Goal: Check status

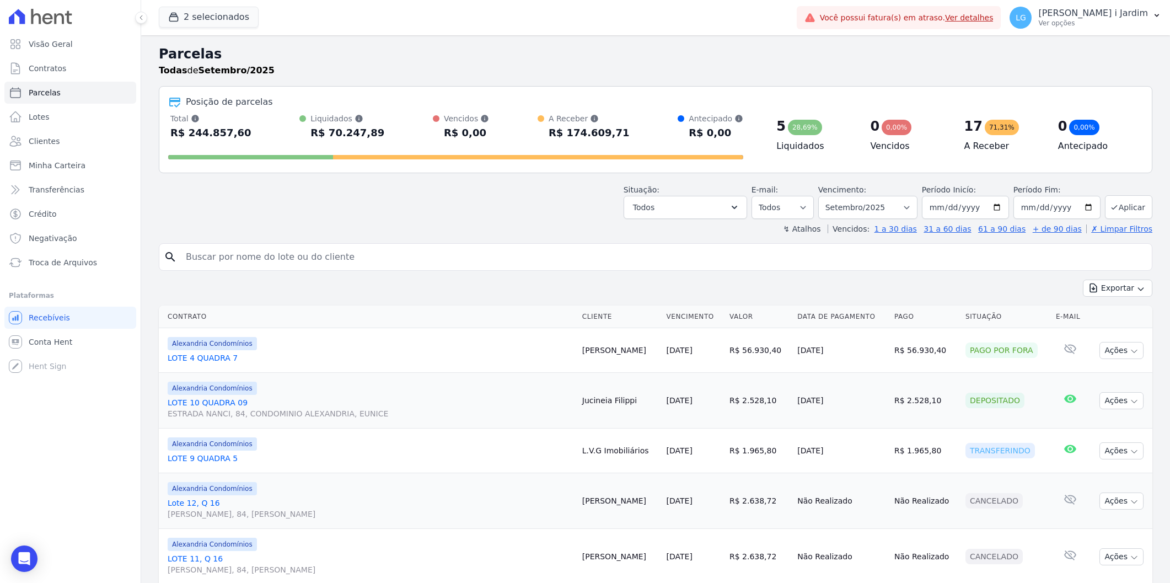
select select
click at [302, 180] on div "Situação: Agendado Em Aberto Pago Processando Cancelado Vencido Transferindo De…" at bounding box center [656, 199] width 994 height 39
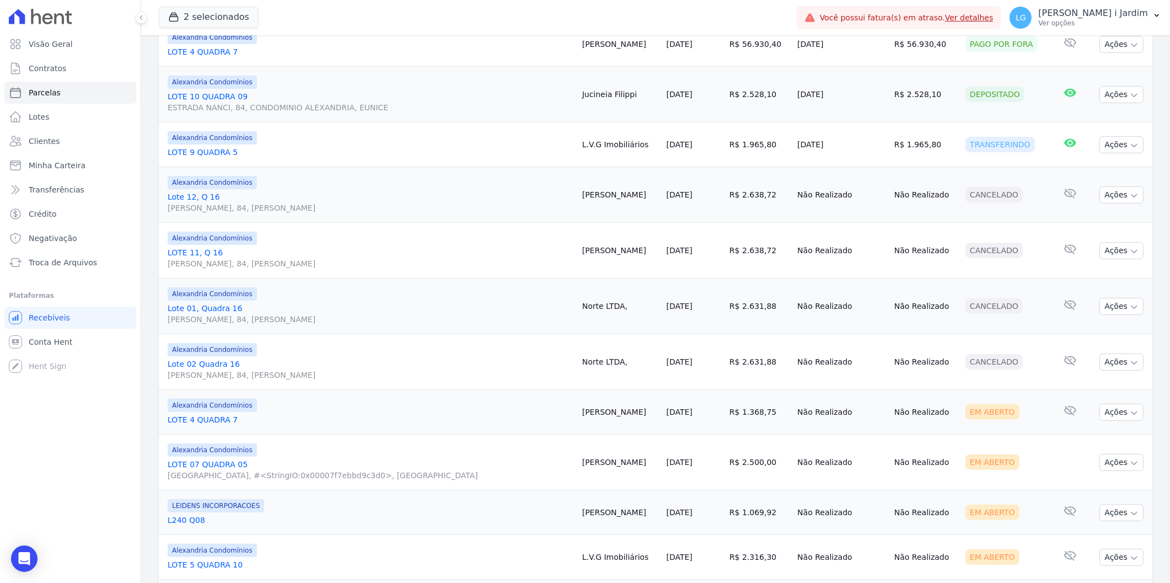
drag, startPoint x: 1000, startPoint y: 332, endPoint x: 1004, endPoint y: 419, distance: 87.2
click at [1004, 419] on div "Em Aberto" at bounding box center [1007, 411] width 82 height 15
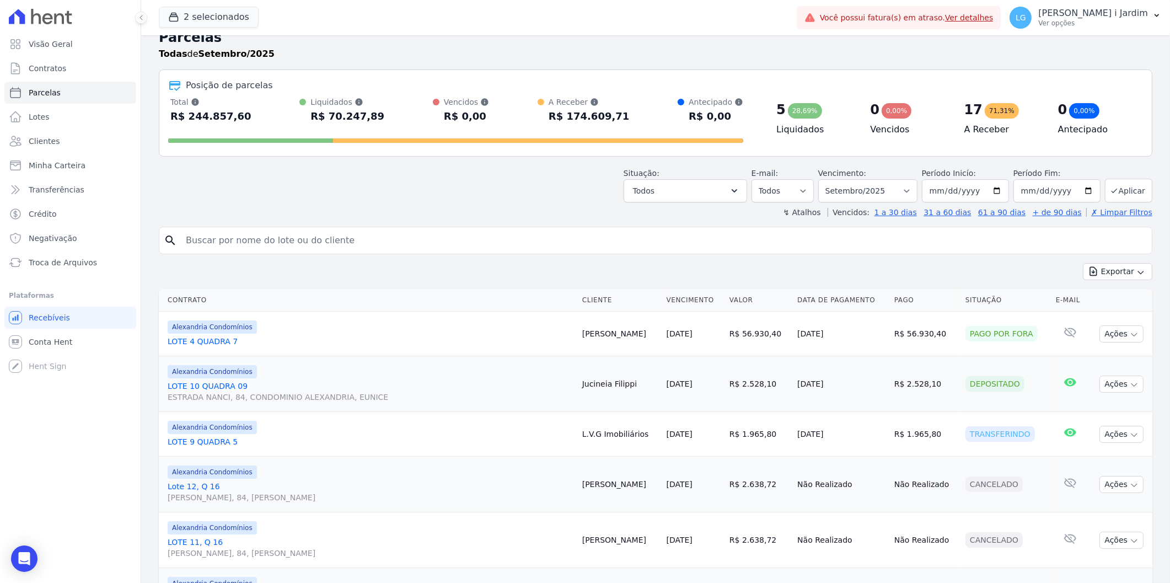
scroll to position [0, 0]
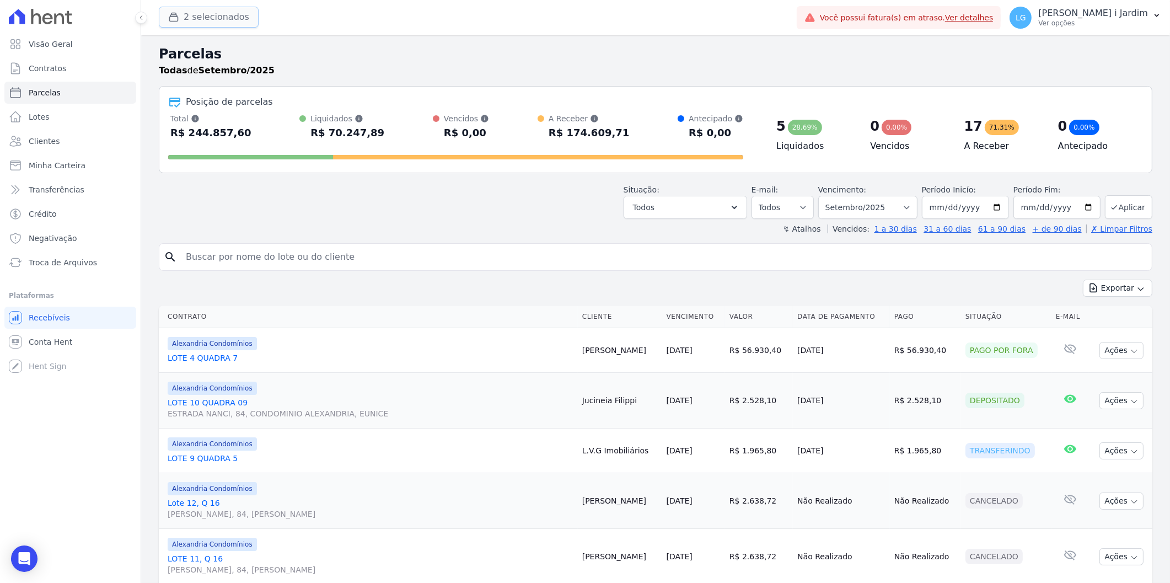
click at [234, 18] on button "2 selecionados" at bounding box center [209, 17] width 100 height 21
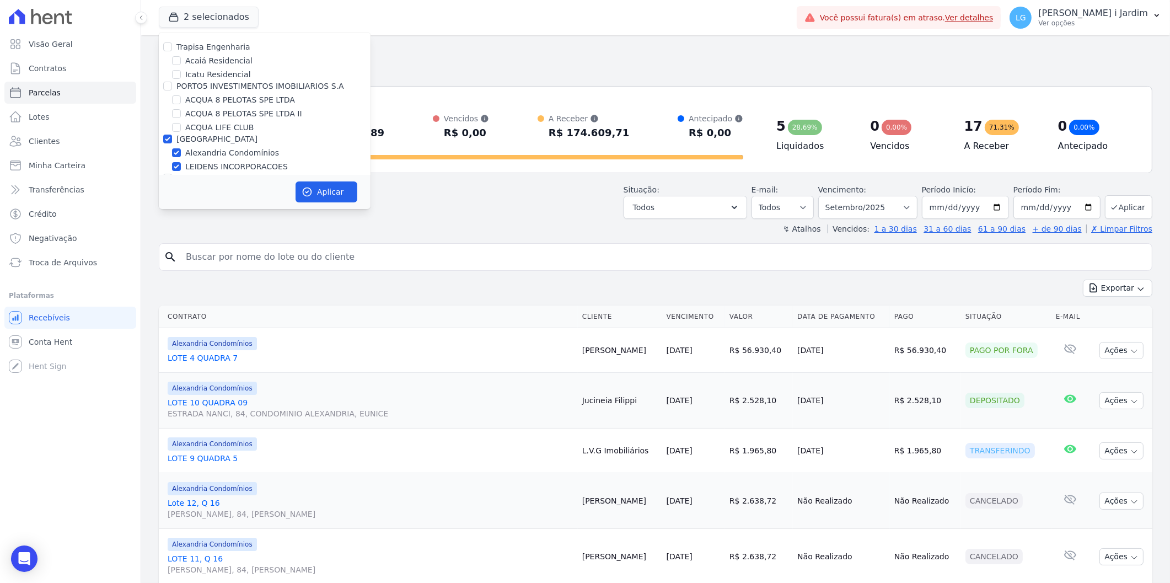
click at [200, 135] on label "[GEOGRAPHIC_DATA]" at bounding box center [216, 139] width 81 height 9
click at [172, 135] on input "[GEOGRAPHIC_DATA]" at bounding box center [167, 139] width 9 height 9
checkbox input "false"
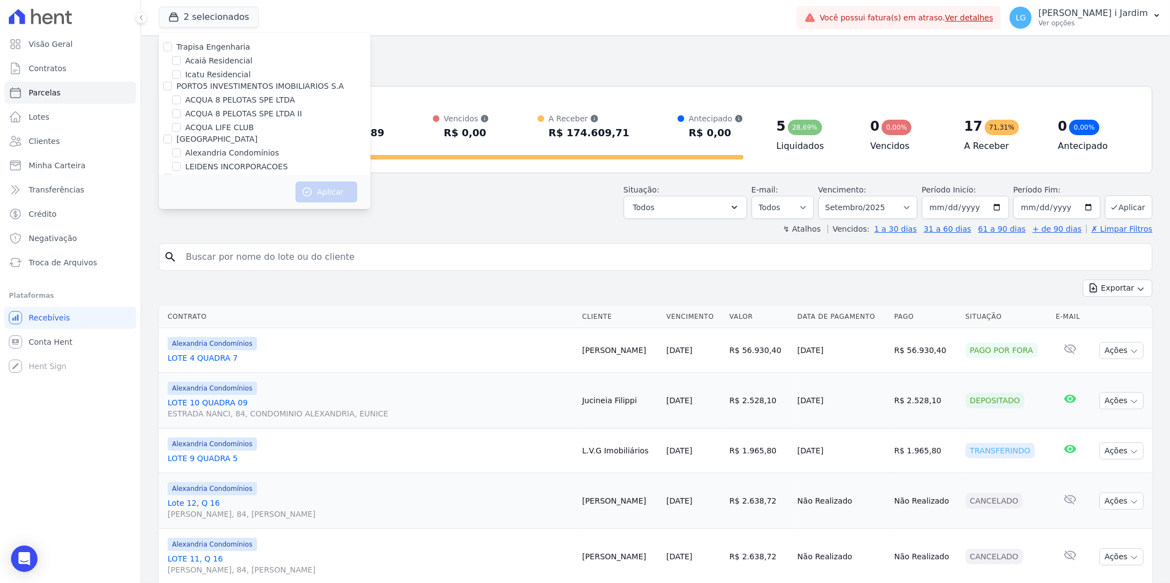
click at [390, 66] on div "Todas de Setembro/2025" at bounding box center [656, 70] width 994 height 13
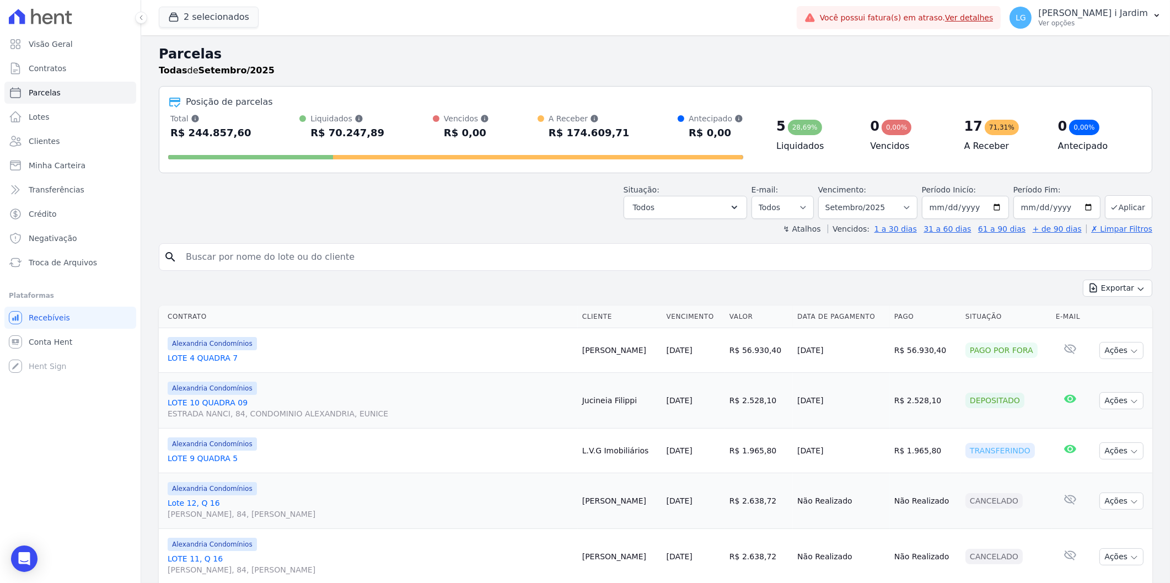
drag, startPoint x: 172, startPoint y: 130, endPoint x: 737, endPoint y: 129, distance: 565.9
click at [737, 129] on div "Total Soma das parcelas pagas, vencidas, em aberto e agendadas. Não considera p…" at bounding box center [455, 127] width 575 height 29
click at [748, 102] on div "Posição de parcelas" at bounding box center [655, 101] width 975 height 13
drag, startPoint x: 735, startPoint y: 130, endPoint x: 164, endPoint y: 90, distance: 572.3
click at [164, 90] on div "Posição de parcelas Total Soma das parcelas pagas, vencidas, em aberto e agenda…" at bounding box center [656, 129] width 994 height 87
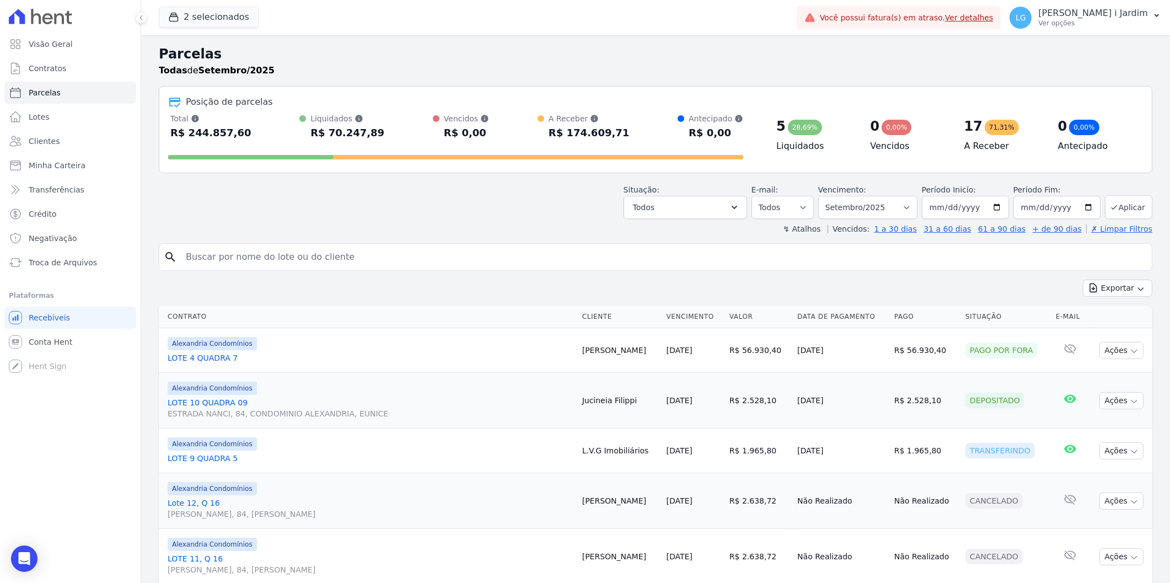
click at [188, 188] on div "Situação: Agendado Em Aberto Pago Processando Cancelado Vencido Transferindo De…" at bounding box center [656, 199] width 994 height 39
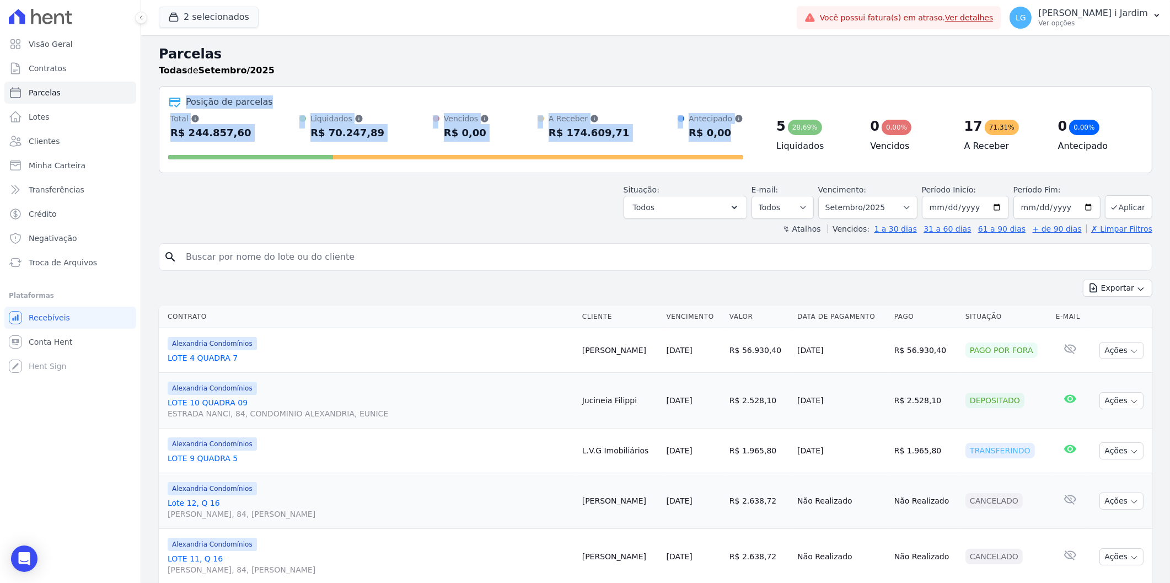
drag, startPoint x: 184, startPoint y: 101, endPoint x: 730, endPoint y: 142, distance: 547.0
click at [730, 142] on div "Posição de parcelas Total Soma das parcelas pagas, vencidas, em aberto e agenda…" at bounding box center [656, 129] width 994 height 87
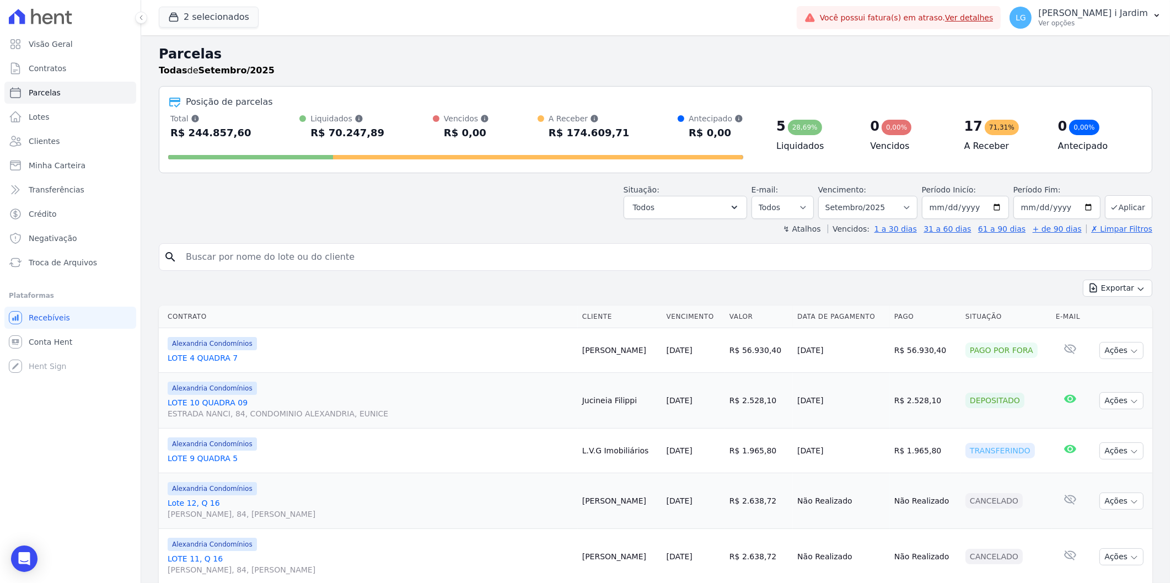
click at [709, 179] on header "Parcelas Todas de Setembro/2025 Posição de parcelas Total Soma das parcelas pag…" at bounding box center [656, 139] width 994 height 190
drag, startPoint x: 735, startPoint y: 133, endPoint x: 161, endPoint y: 122, distance: 574.8
click at [178, 106] on div "Posição de parcelas Total Soma das parcelas pagas, vencidas, em aberto e agenda…" at bounding box center [656, 129] width 994 height 87
click at [180, 156] on span at bounding box center [250, 157] width 165 height 4
drag, startPoint x: 164, startPoint y: 122, endPoint x: 728, endPoint y: 138, distance: 563.9
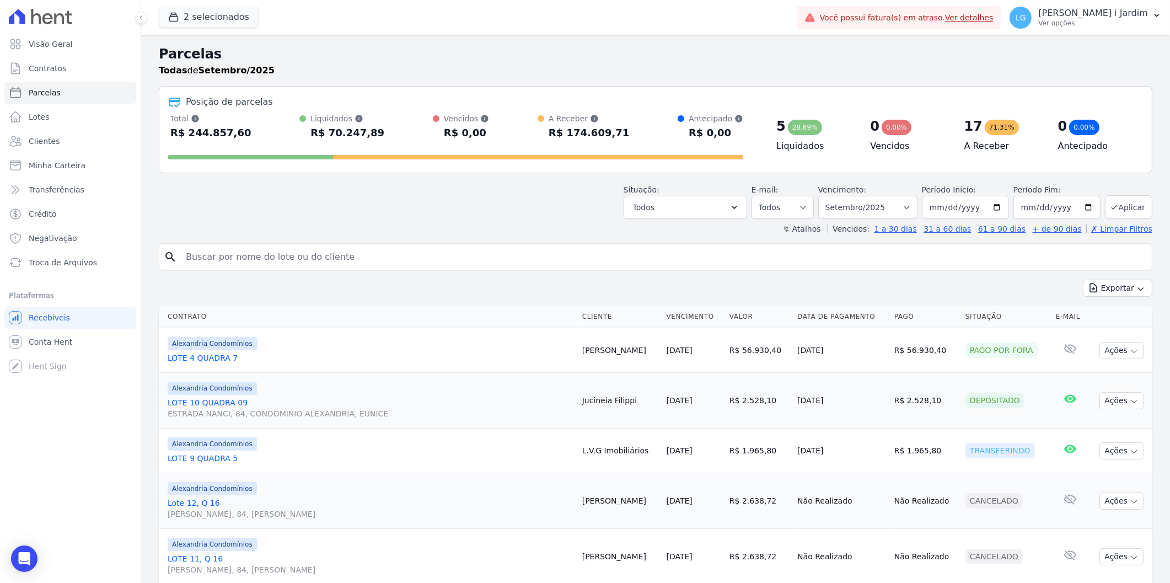
click at [728, 138] on div "Posição de parcelas Total Soma das parcelas pagas, vencidas, em aberto e agenda…" at bounding box center [656, 129] width 994 height 87
click at [706, 183] on div "Situação: Agendado Em Aberto Pago Processando Cancelado Vencido Transferindo De…" at bounding box center [656, 199] width 994 height 39
click at [516, 224] on div "↯ Atalhos Vencidos: 1 a 30 dias 31 a 60 dias 61 a 90 dias + de 90 dias ✗ Limpar…" at bounding box center [656, 228] width 994 height 11
drag, startPoint x: 167, startPoint y: 117, endPoint x: 726, endPoint y: 147, distance: 559.5
click at [726, 147] on div "Posição de parcelas Total Soma das parcelas pagas, vencidas, em aberto e agenda…" at bounding box center [656, 129] width 994 height 87
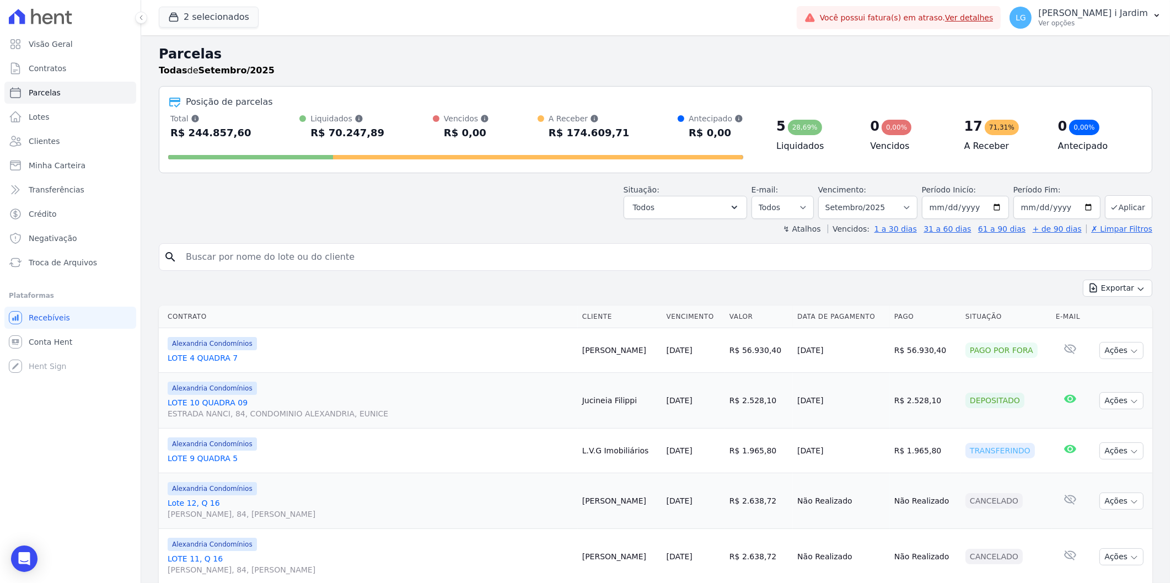
click at [739, 150] on div "Total Soma das parcelas pagas, vencidas, em aberto e agendadas. Não considera p…" at bounding box center [655, 138] width 975 height 51
drag, startPoint x: 737, startPoint y: 140, endPoint x: 248, endPoint y: 211, distance: 493.8
click at [183, 98] on div "Posição de parcelas Total Soma das parcelas pagas, vencidas, em aberto e agenda…" at bounding box center [656, 129] width 994 height 87
click at [255, 221] on header "Parcelas Todas de Setembro/2025 Posição de parcelas Total Soma das parcelas pag…" at bounding box center [656, 139] width 994 height 190
click at [577, 223] on div "↯ Atalhos Vencidos: 1 a 30 dias 31 a 60 dias 61 a 90 dias + de 90 dias ✗ Limpar…" at bounding box center [656, 228] width 994 height 11
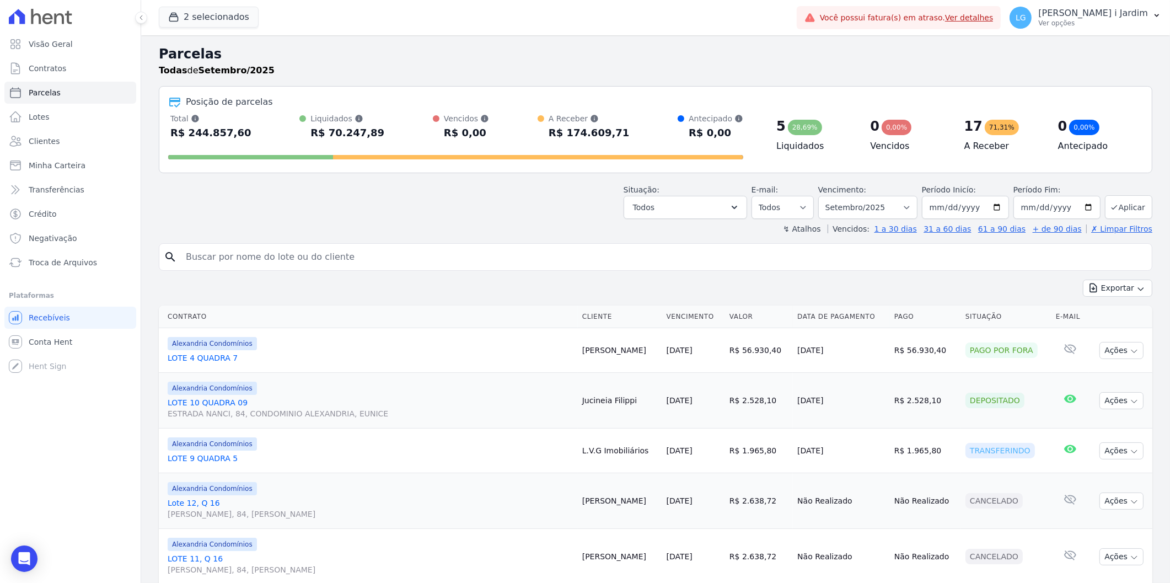
drag, startPoint x: 185, startPoint y: 101, endPoint x: 726, endPoint y: 130, distance: 541.3
click at [726, 130] on div "Posição de parcelas Total Soma das parcelas pagas, vencidas, em aberto e agenda…" at bounding box center [656, 129] width 994 height 87
click at [491, 211] on div "Situação: Agendado Em Aberto Pago Processando Cancelado Vencido Transferindo De…" at bounding box center [656, 199] width 994 height 39
click at [751, 128] on div "Total Soma das parcelas pagas, vencidas, em aberto e agendadas. Não considera p…" at bounding box center [655, 138] width 975 height 51
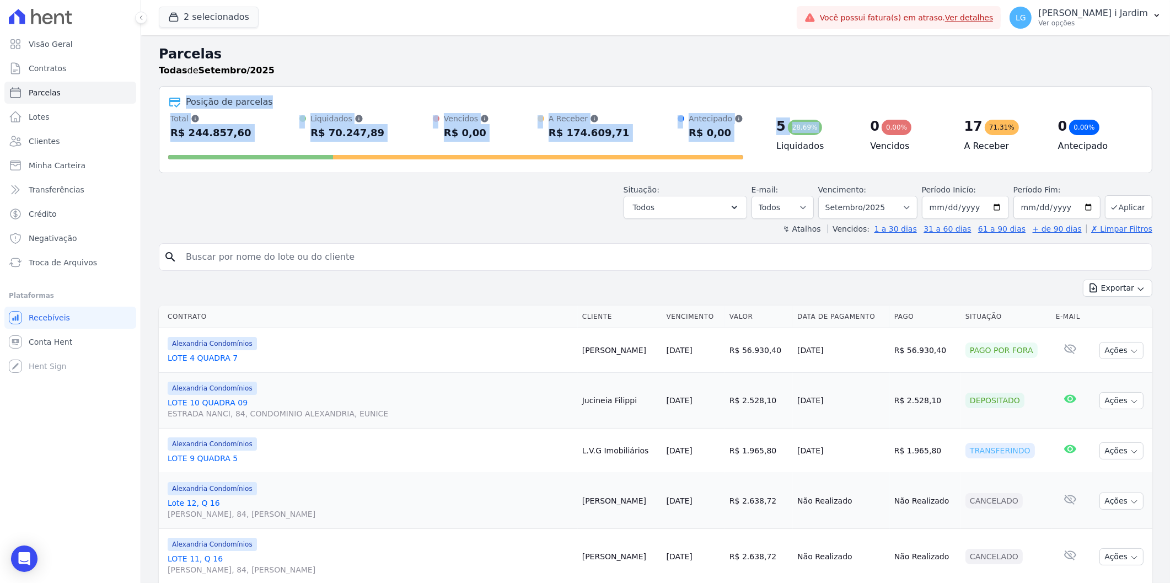
drag, startPoint x: 753, startPoint y: 139, endPoint x: 185, endPoint y: 140, distance: 568.6
click at [173, 88] on div "Posição de parcelas Total Soma das parcelas pagas, vencidas, em aberto e agenda…" at bounding box center [656, 129] width 994 height 87
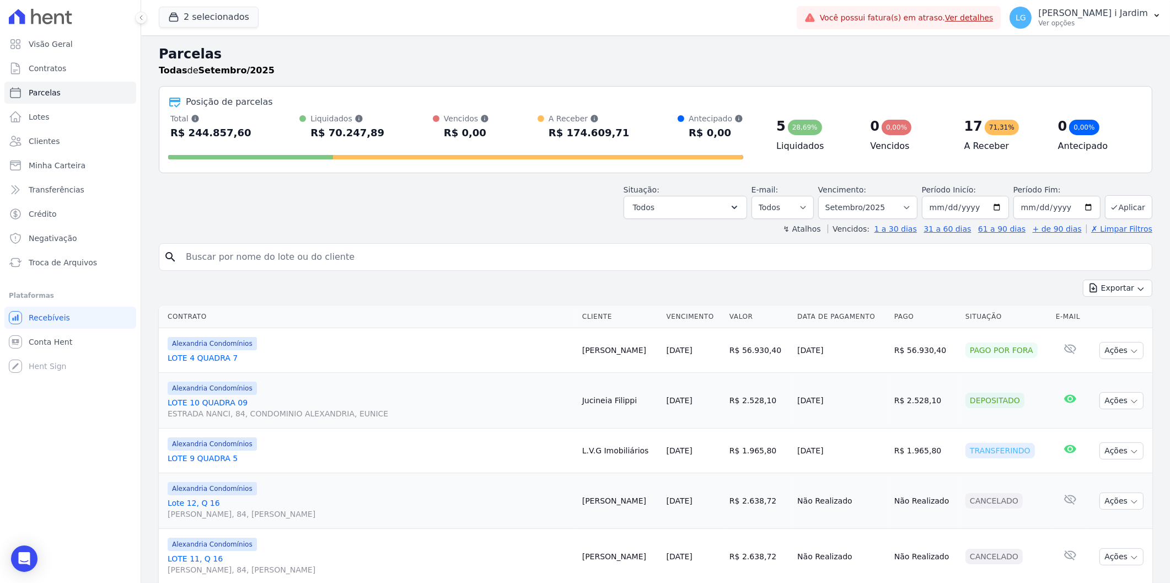
click at [210, 175] on header "Parcelas Todas de Setembro/2025 Posição de parcelas Total Soma das parcelas pag…" at bounding box center [656, 139] width 994 height 190
click at [189, 105] on div "Posição de parcelas" at bounding box center [229, 101] width 87 height 13
drag, startPoint x: 185, startPoint y: 101, endPoint x: 730, endPoint y: 136, distance: 546.0
click at [730, 136] on div "Posição de parcelas Total Soma das parcelas pagas, vencidas, em aberto e agenda…" at bounding box center [656, 129] width 994 height 87
click at [737, 141] on div "R$ 0,00" at bounding box center [716, 133] width 55 height 18
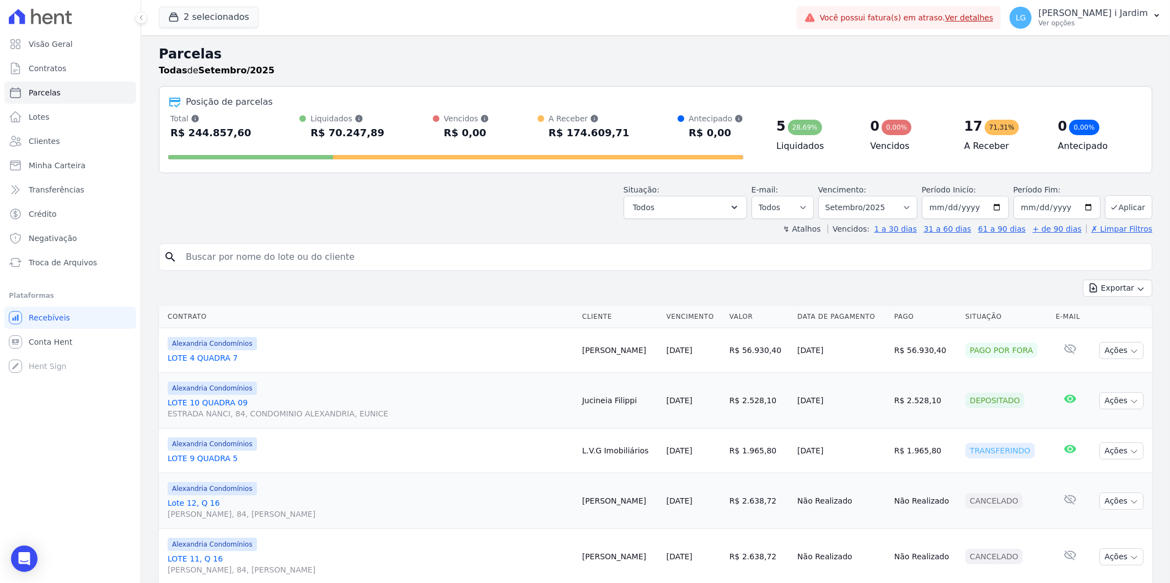
drag, startPoint x: 726, startPoint y: 136, endPoint x: 186, endPoint y: 97, distance: 540.8
click at [186, 97] on div "Posição de parcelas Total Soma das parcelas pagas, vencidas, em aberto e agenda…" at bounding box center [656, 129] width 994 height 87
drag, startPoint x: 238, startPoint y: 230, endPoint x: 208, endPoint y: 175, distance: 61.9
click at [237, 230] on div "↯ Atalhos Vencidos: 1 a 30 dias 31 a 60 dias 61 a 90 dias + de 90 dias ✗ Limpar…" at bounding box center [656, 228] width 994 height 11
drag, startPoint x: 186, startPoint y: 98, endPoint x: 804, endPoint y: 171, distance: 622.6
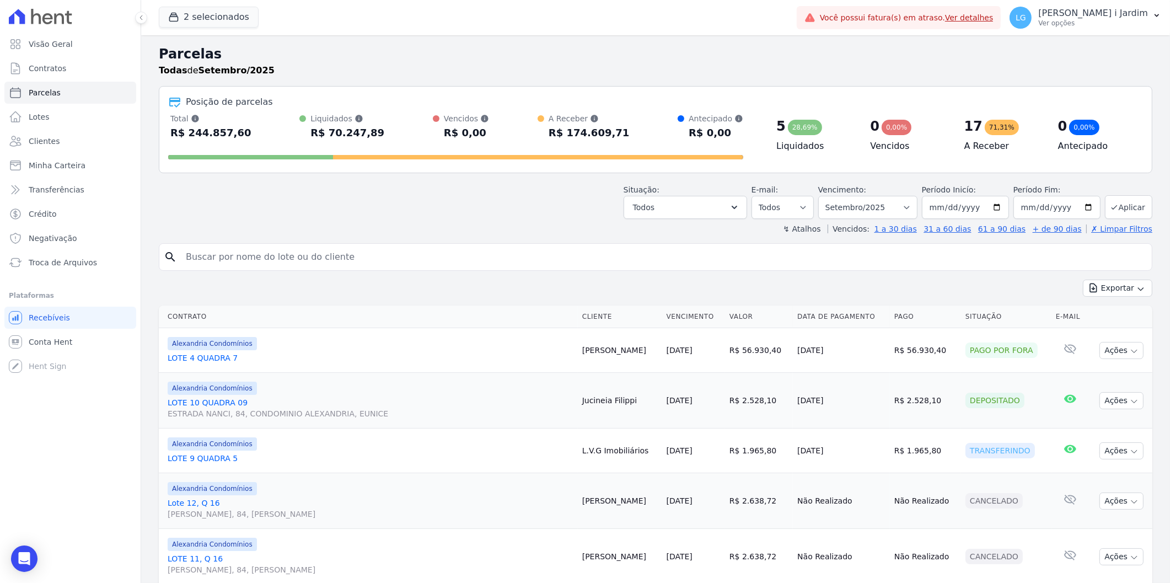
click at [814, 162] on div "Posição de parcelas Total Soma das parcelas pagas, vencidas, em aberto e agenda…" at bounding box center [656, 129] width 994 height 87
click at [681, 194] on div "Situação: Agendado Em Aberto Pago Processando Cancelado Vencido Transferindo De…" at bounding box center [686, 201] width 124 height 35
drag, startPoint x: 736, startPoint y: 136, endPoint x: 174, endPoint y: 104, distance: 563.5
click at [174, 104] on div "Posição de parcelas Total Soma das parcelas pagas, vencidas, em aberto e agenda…" at bounding box center [656, 129] width 994 height 87
click at [174, 148] on div at bounding box center [455, 155] width 575 height 18
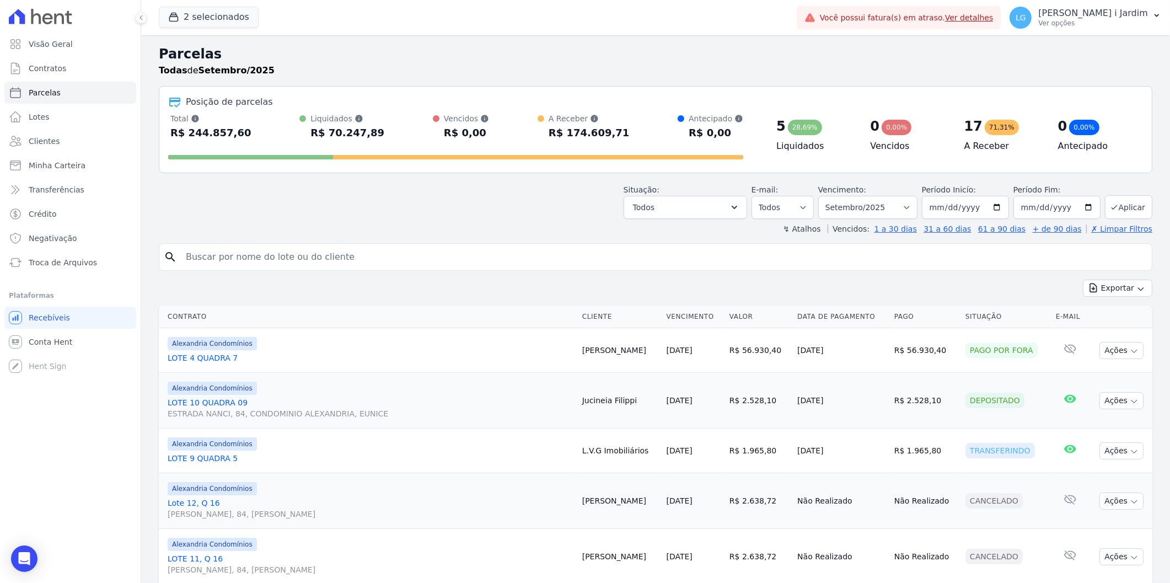
drag, startPoint x: 185, startPoint y: 103, endPoint x: 726, endPoint y: 139, distance: 541.7
click at [726, 138] on div "Posição de parcelas Total Soma das parcelas pagas, vencidas, em aberto e agenda…" at bounding box center [656, 129] width 994 height 87
click at [728, 141] on div "R$ 0,00" at bounding box center [716, 133] width 55 height 18
drag, startPoint x: 732, startPoint y: 133, endPoint x: 155, endPoint y: 97, distance: 578.1
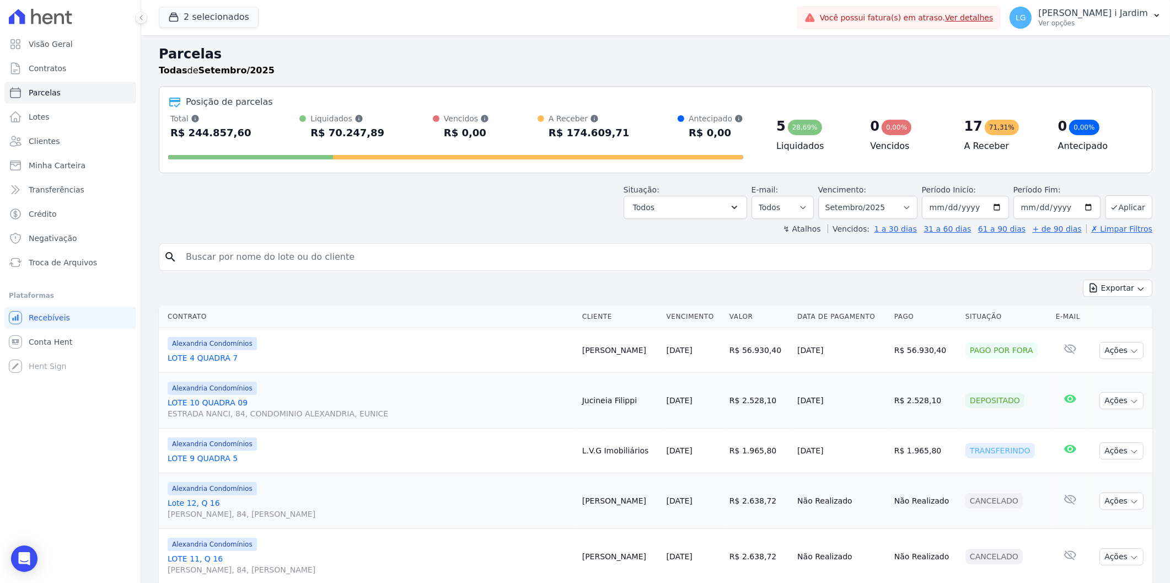
click at [183, 176] on header "Parcelas Todas de Setembro/2025 Posição de parcelas Total Soma das parcelas pag…" at bounding box center [656, 139] width 994 height 190
drag, startPoint x: 185, startPoint y: 98, endPoint x: 732, endPoint y: 134, distance: 548.3
click at [732, 134] on div "Posição de parcelas Total Soma das parcelas pagas, vencidas, em aberto e agenda…" at bounding box center [656, 129] width 994 height 87
click at [730, 144] on div "Total Soma das parcelas pagas, vencidas, em aberto e agendadas. Não considera p…" at bounding box center [455, 138] width 575 height 51
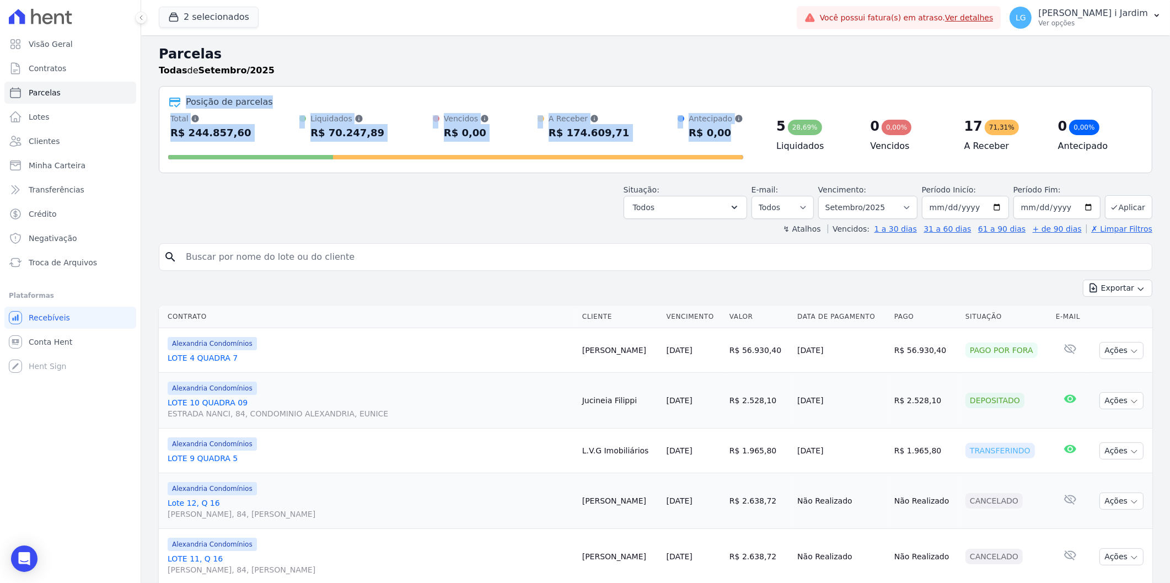
drag, startPoint x: 729, startPoint y: 143, endPoint x: 190, endPoint y: 103, distance: 540.4
click at [190, 103] on div "Posição de parcelas Total Soma das parcelas pagas, vencidas, em aberto e agenda…" at bounding box center [656, 129] width 994 height 87
click at [256, 133] on div "Total Soma das parcelas pagas, vencidas, em aberto e agendadas. Não considera p…" at bounding box center [455, 127] width 575 height 29
drag, startPoint x: 185, startPoint y: 95, endPoint x: 736, endPoint y: 149, distance: 553.6
click at [736, 149] on div "Posição de parcelas Total Soma das parcelas pagas, vencidas, em aberto e agenda…" at bounding box center [656, 129] width 994 height 87
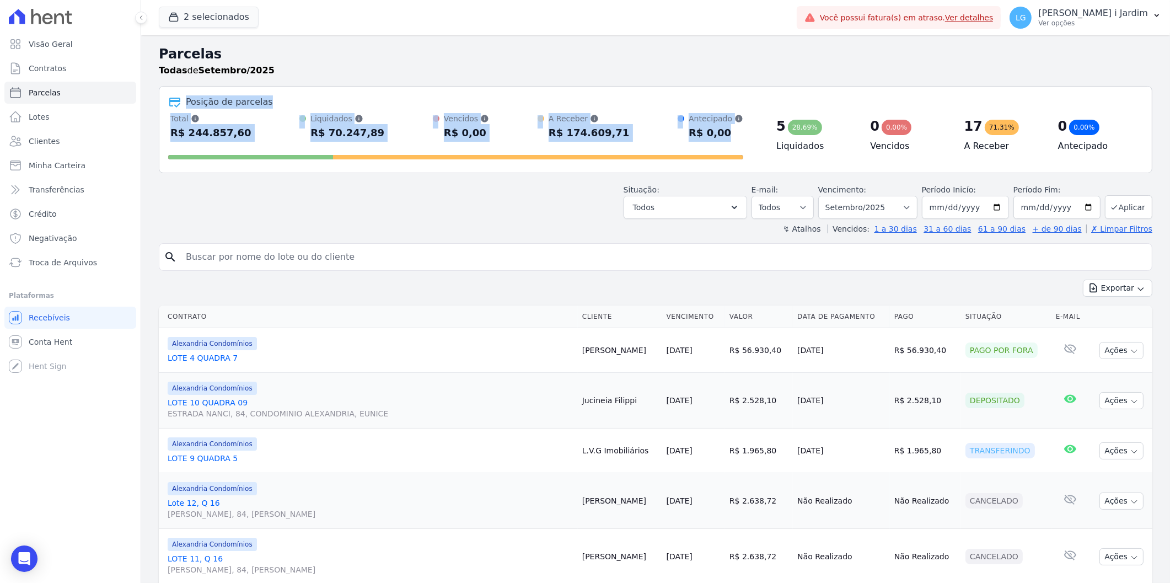
click at [740, 152] on div "Total Soma das parcelas pagas, vencidas, em aberto e agendadas. Não considera p…" at bounding box center [655, 138] width 975 height 51
drag, startPoint x: 745, startPoint y: 135, endPoint x: 182, endPoint y: 94, distance: 564.0
click at [182, 94] on div "Posição de parcelas Total Soma das parcelas pagas, vencidas, em aberto e agenda…" at bounding box center [656, 129] width 994 height 87
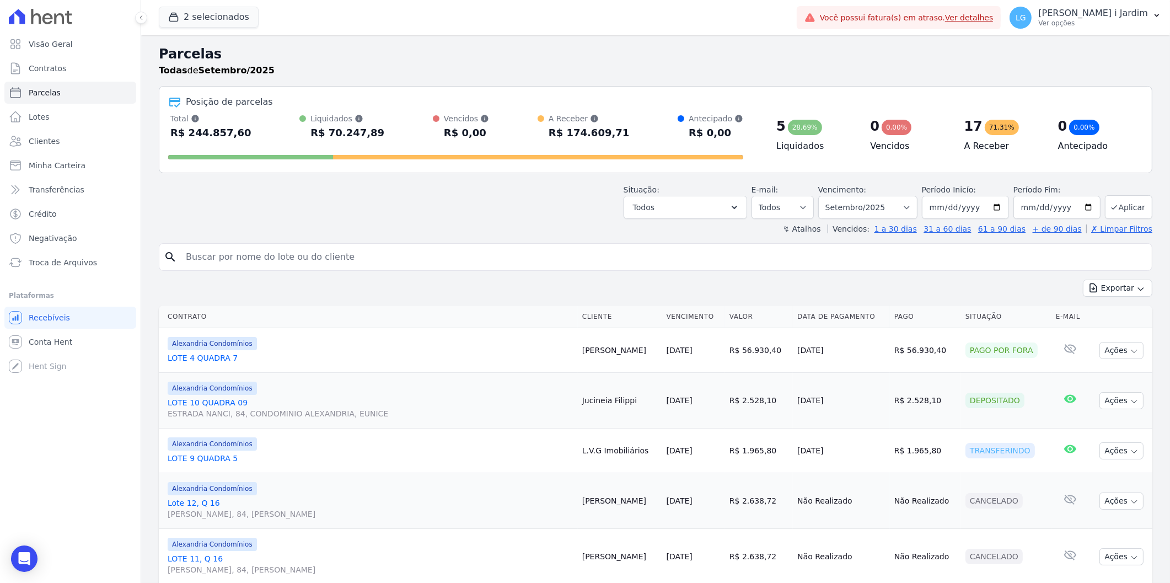
click at [552, 224] on div "↯ Atalhos Vencidos: 1 a 30 dias 31 a 60 dias 61 a 90 dias + de 90 dias ✗ Limpar…" at bounding box center [656, 228] width 994 height 11
drag, startPoint x: 729, startPoint y: 136, endPoint x: 162, endPoint y: 113, distance: 566.9
click at [162, 113] on div "Posição de parcelas Total Soma das parcelas pagas, vencidas, em aberto e agenda…" at bounding box center [656, 129] width 994 height 87
drag, startPoint x: 172, startPoint y: 120, endPoint x: 690, endPoint y: 147, distance: 518.6
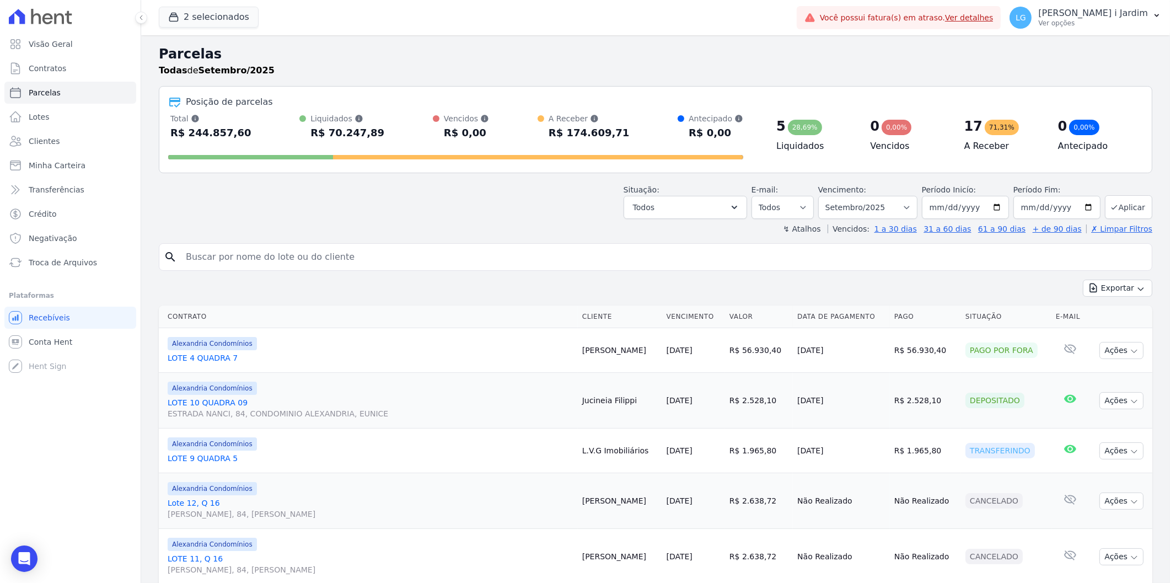
click at [655, 150] on div "Total Soma das parcelas pagas, vencidas, em aberto e agendadas. Não considera p…" at bounding box center [455, 138] width 575 height 51
click at [697, 149] on div at bounding box center [455, 155] width 575 height 18
drag, startPoint x: 725, startPoint y: 137, endPoint x: 166, endPoint y: 108, distance: 559.5
click at [167, 106] on div "Posição de parcelas Total Soma das parcelas pagas, vencidas, em aberto e agenda…" at bounding box center [656, 129] width 994 height 87
click at [169, 189] on div "Situação: Agendado Em Aberto Pago Processando Cancelado Vencido Transferindo De…" at bounding box center [656, 199] width 994 height 39
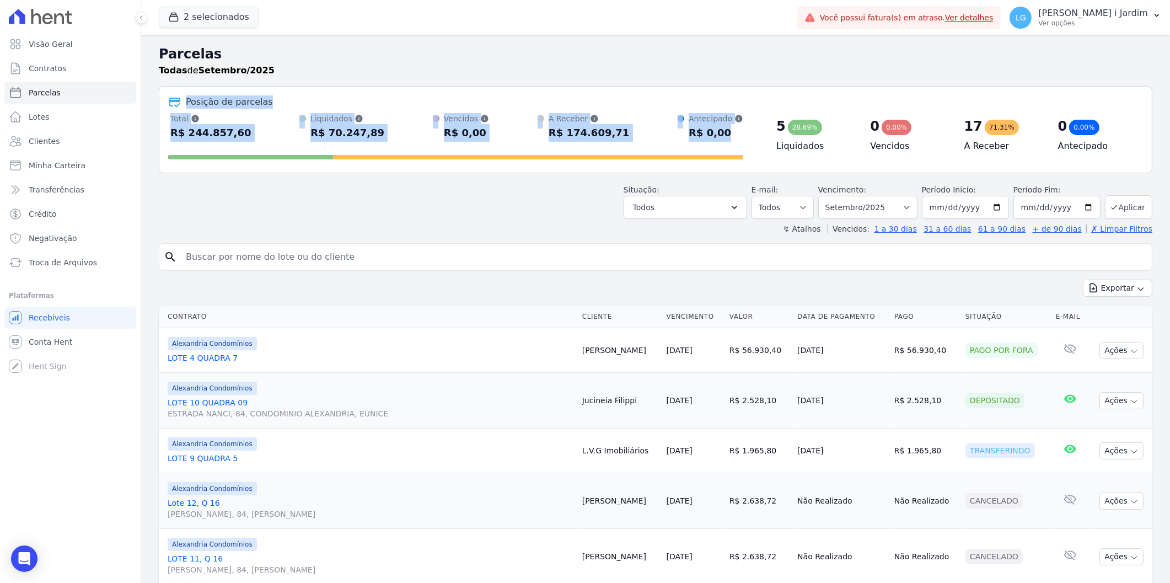
drag, startPoint x: 190, startPoint y: 100, endPoint x: 709, endPoint y: 142, distance: 521.2
click at [709, 142] on div "Posição de parcelas Total Soma das parcelas pagas, vencidas, em aberto e agenda…" at bounding box center [656, 129] width 994 height 87
click at [719, 151] on div at bounding box center [455, 155] width 575 height 18
drag, startPoint x: 734, startPoint y: 140, endPoint x: 669, endPoint y: 122, distance: 66.9
click at [669, 122] on div "Total Soma das parcelas pagas, vencidas, em aberto e agendadas. Não considera p…" at bounding box center [455, 127] width 575 height 29
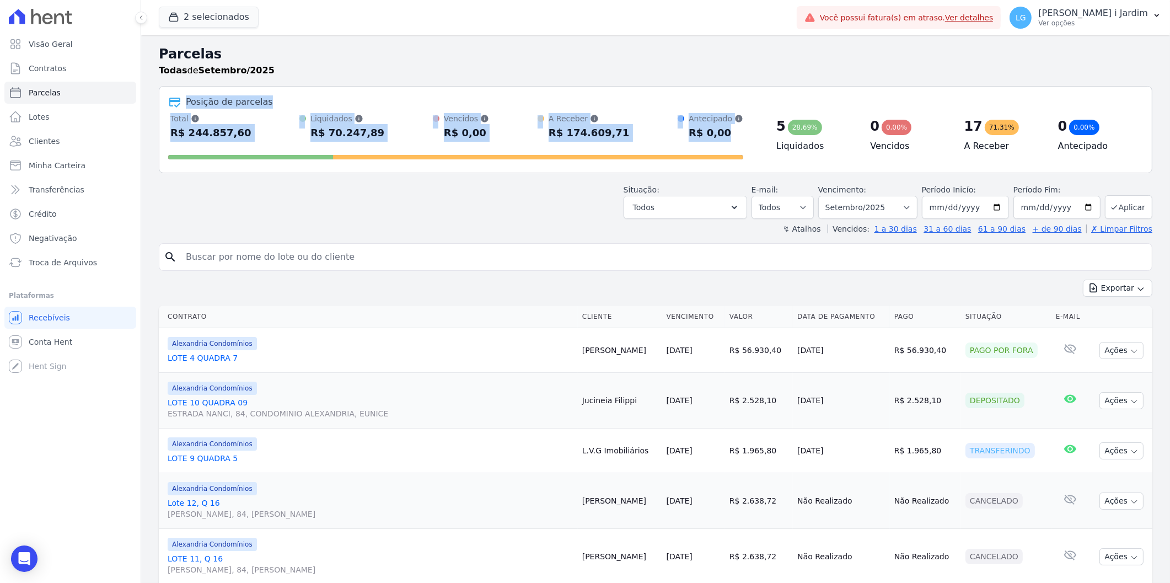
click at [647, 135] on div "Total Soma das parcelas pagas, vencidas, em aberto e agendadas. Não considera p…" at bounding box center [455, 127] width 575 height 29
drag, startPoint x: 721, startPoint y: 129, endPoint x: 180, endPoint y: 98, distance: 542.5
click at [180, 98] on div "Posição de parcelas Total Soma das parcelas pagas, vencidas, em aberto e agenda…" at bounding box center [656, 129] width 994 height 87
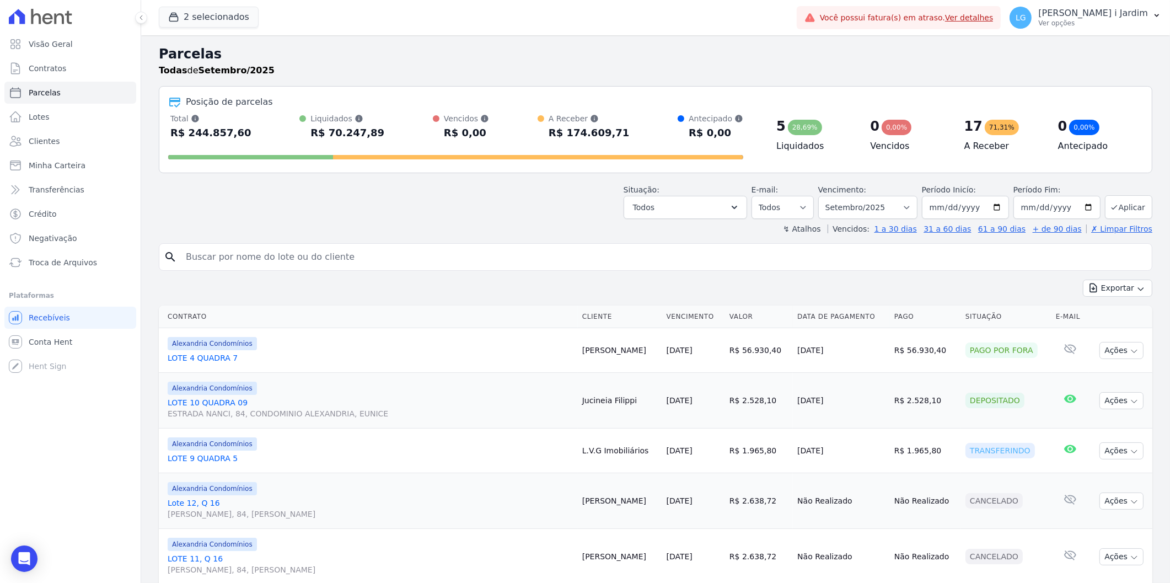
click at [222, 203] on div "Situação: Agendado Em Aberto Pago Processando Cancelado Vencido Transferindo De…" at bounding box center [656, 199] width 994 height 39
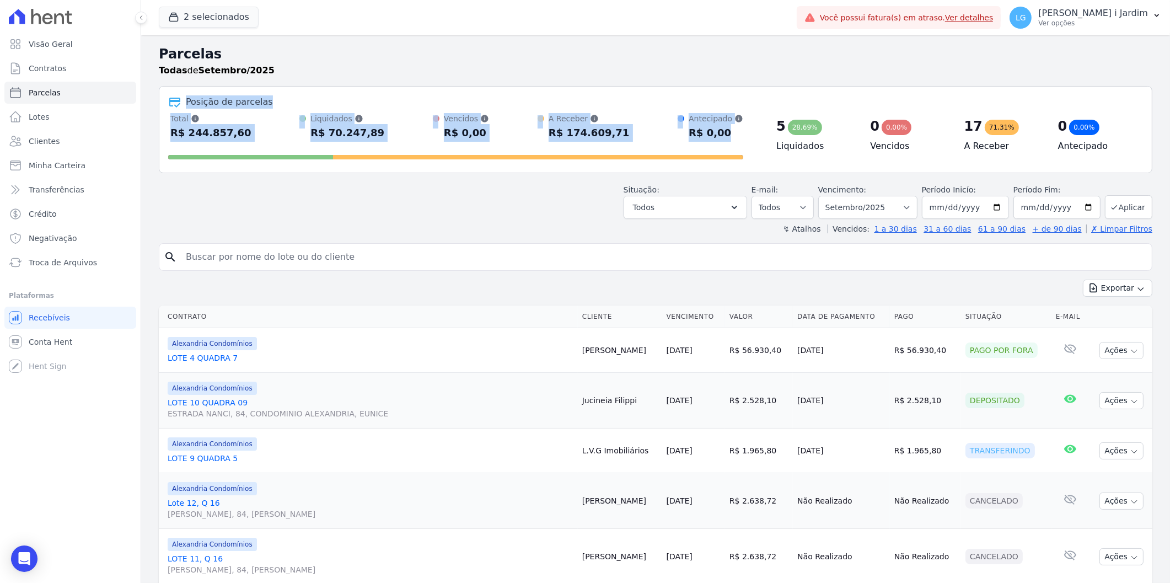
drag, startPoint x: 184, startPoint y: 104, endPoint x: 712, endPoint y: 151, distance: 529.9
click at [712, 151] on div "Posição de parcelas Total Soma das parcelas pagas, vencidas, em aberto e agenda…" at bounding box center [656, 129] width 994 height 87
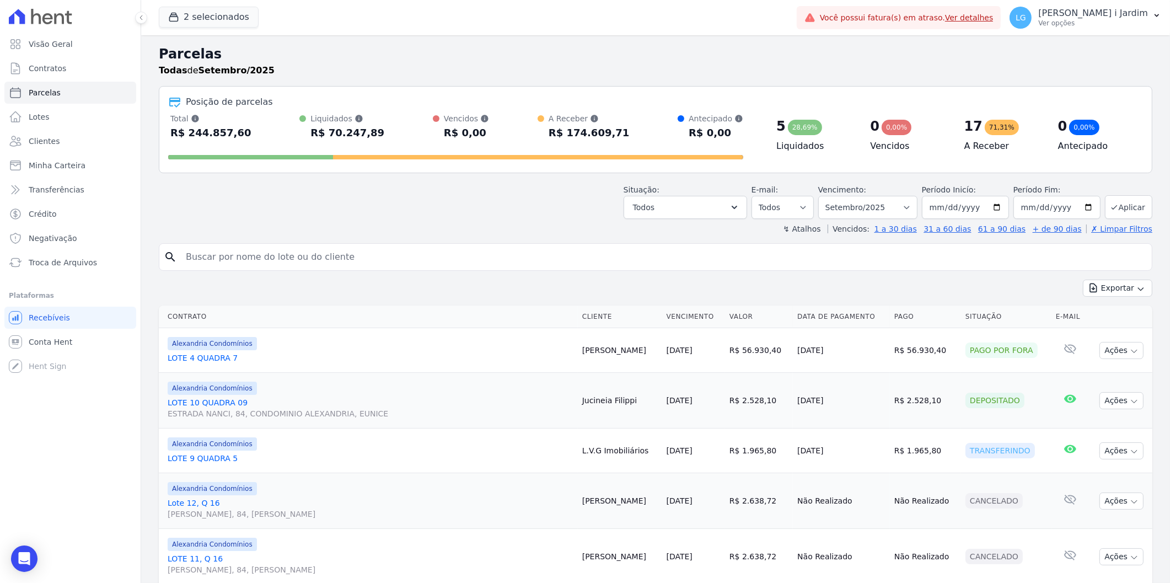
click at [569, 206] on div "Situação: Agendado Em Aberto Pago Processando Cancelado Vencido Transferindo De…" at bounding box center [656, 199] width 994 height 39
drag, startPoint x: 723, startPoint y: 135, endPoint x: 169, endPoint y: 106, distance: 555.0
click at [169, 106] on div "Posição de parcelas Total Soma das parcelas pagas, vencidas, em aberto e agenda…" at bounding box center [656, 129] width 994 height 87
click at [185, 174] on header "Parcelas Todas de Setembro/2025 Posição de parcelas Total Soma das parcelas pag…" at bounding box center [656, 139] width 994 height 190
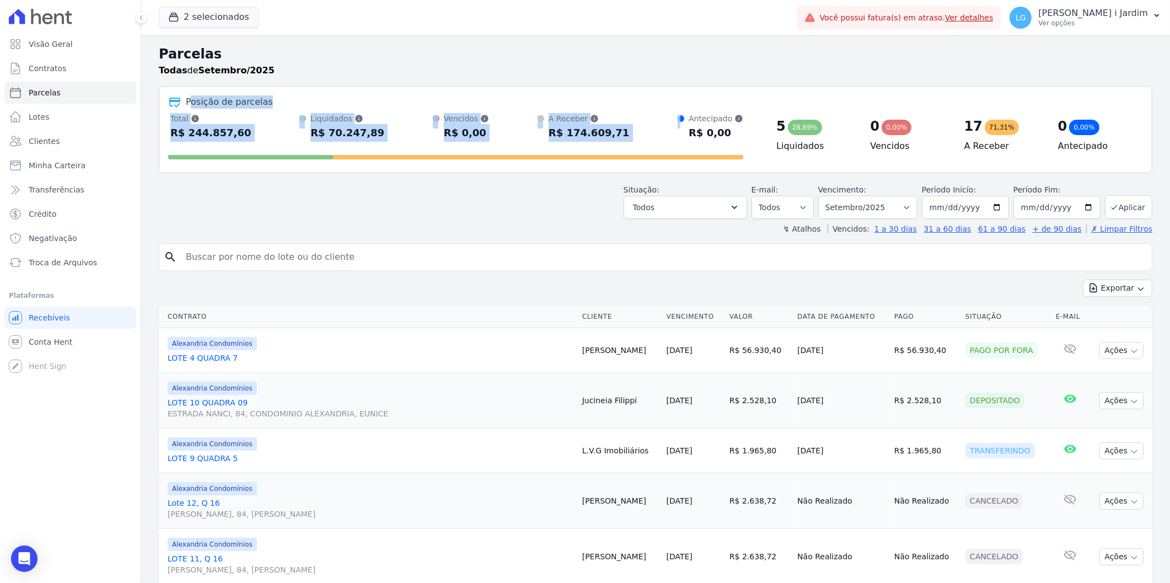
drag, startPoint x: 190, startPoint y: 95, endPoint x: 682, endPoint y: 138, distance: 493.3
click at [682, 138] on div "Posição de parcelas Total Soma das parcelas pagas, vencidas, em aberto e agenda…" at bounding box center [656, 129] width 994 height 87
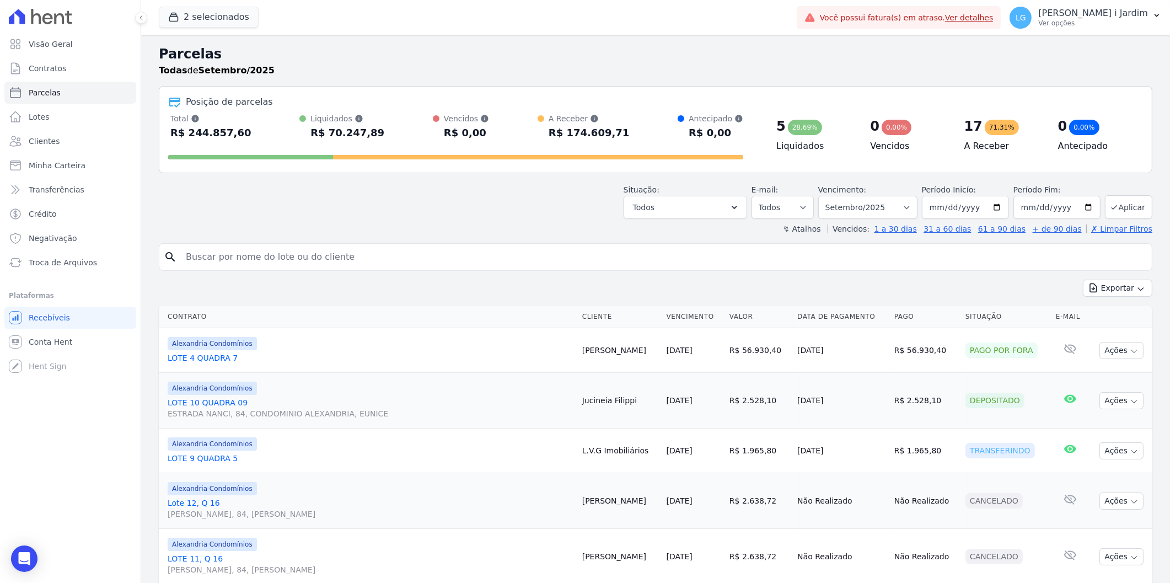
click at [668, 167] on div "Posição de parcelas Total Soma das parcelas pagas, vencidas, em aberto e agenda…" at bounding box center [656, 129] width 994 height 87
drag, startPoint x: 729, startPoint y: 136, endPoint x: 185, endPoint y: 106, distance: 544.1
click at [185, 106] on div "Posição de parcelas Total Soma das parcelas pagas, vencidas, em aberto e agenda…" at bounding box center [656, 129] width 994 height 87
click at [244, 122] on div "Total Soma das parcelas pagas, vencidas, em aberto e agendadas. Não considera p…" at bounding box center [455, 127] width 575 height 29
drag, startPoint x: 188, startPoint y: 104, endPoint x: 726, endPoint y: 139, distance: 539.5
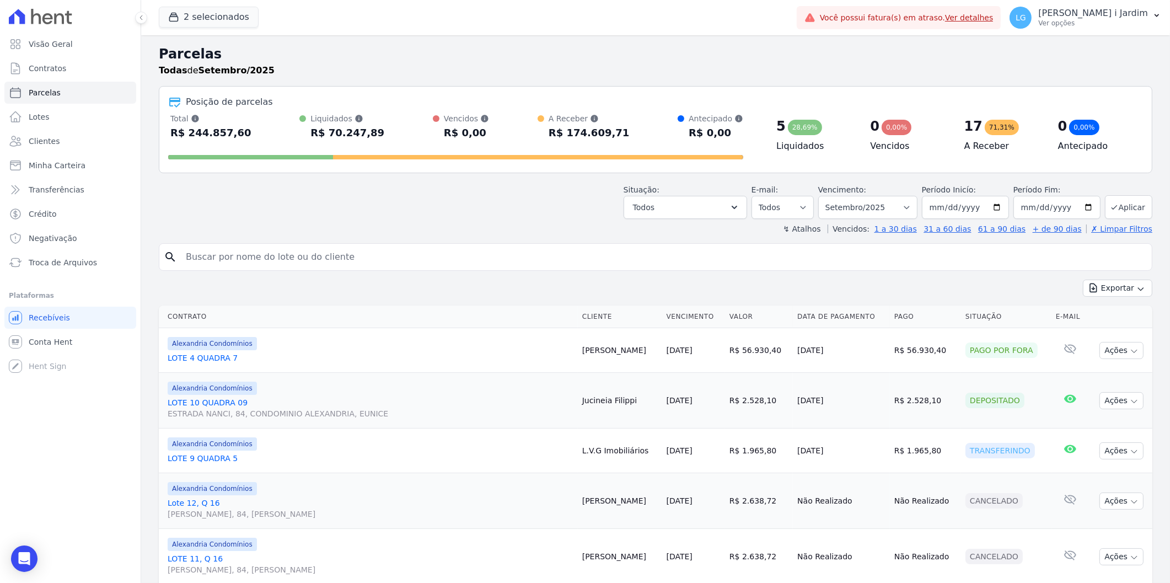
click at [726, 139] on div "Posição de parcelas Total Soma das parcelas pagas, vencidas, em aberto e agenda…" at bounding box center [656, 129] width 994 height 87
click at [752, 164] on div "Posição de parcelas Total Soma das parcelas pagas, vencidas, em aberto e agenda…" at bounding box center [656, 129] width 994 height 87
drag, startPoint x: 738, startPoint y: 140, endPoint x: 170, endPoint y: 101, distance: 569.4
click at [170, 101] on div "Posição de parcelas Total Soma das parcelas pagas, vencidas, em aberto e agenda…" at bounding box center [656, 129] width 994 height 87
click at [442, 211] on div "Situação: Agendado Em Aberto Pago Processando Cancelado Vencido Transferindo De…" at bounding box center [656, 199] width 994 height 39
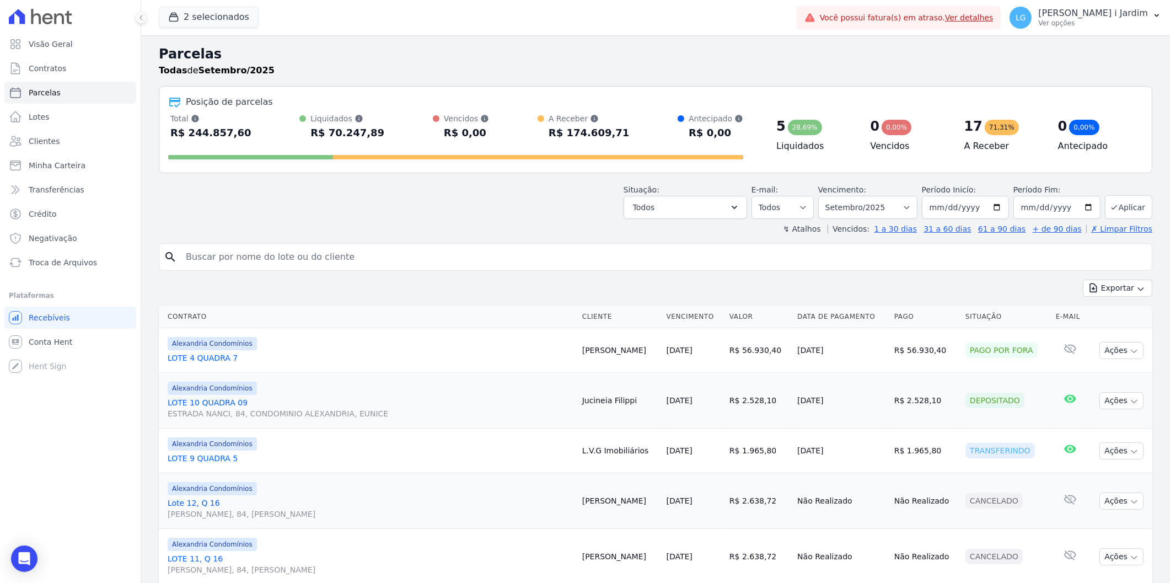
click at [442, 211] on div "Situação: Agendado Em Aberto Pago Processando Cancelado Vencido Transferindo De…" at bounding box center [656, 199] width 994 height 39
